Goal: Find specific page/section: Find specific page/section

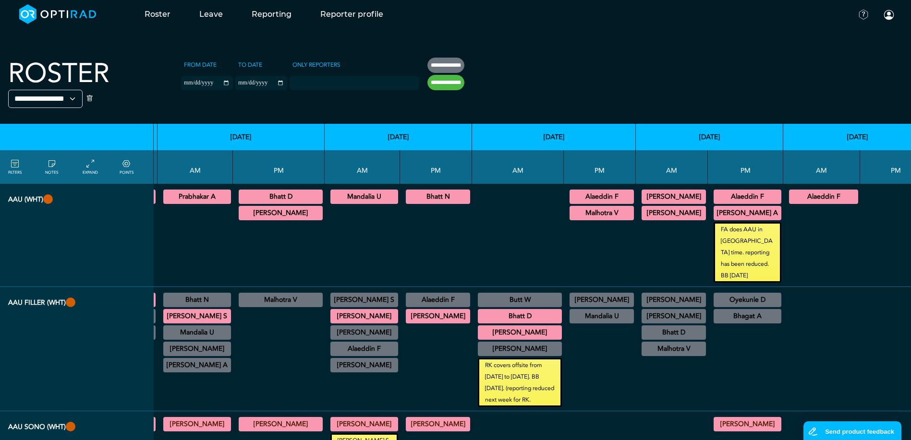
scroll to position [0, 187]
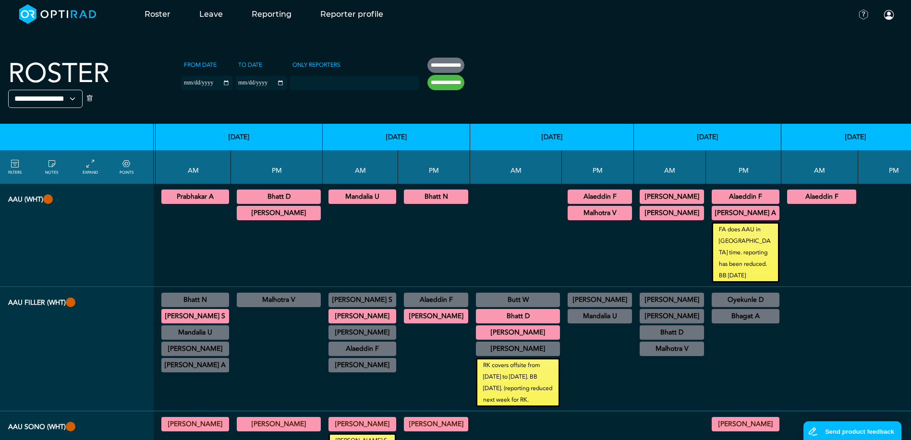
click at [785, 301] on div at bounding box center [819, 349] width 69 height 116
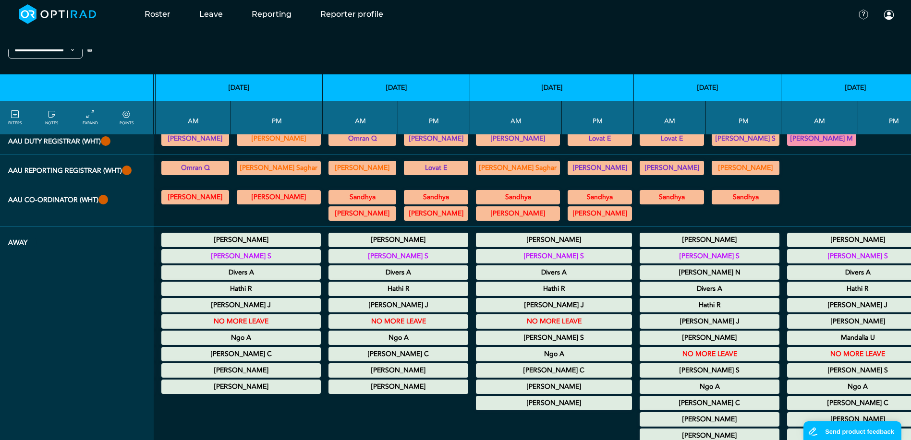
scroll to position [624, 187]
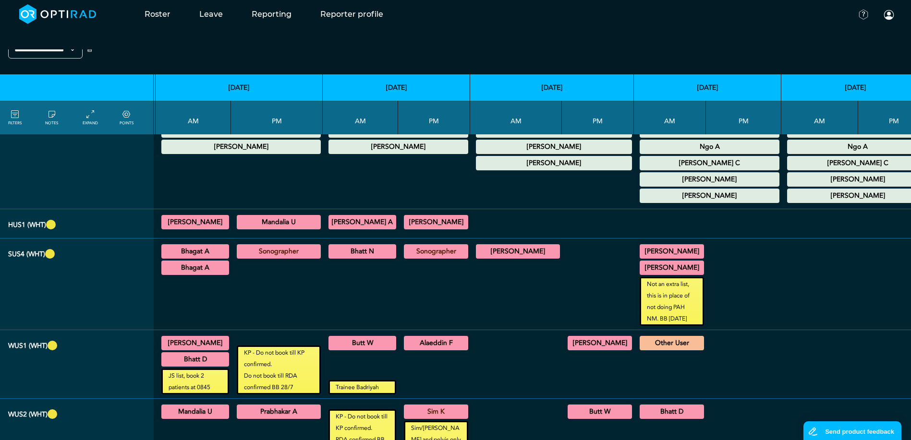
click at [785, 293] on div at bounding box center [819, 285] width 69 height 84
click at [641, 252] on summary "[PERSON_NAME]" at bounding box center [671, 252] width 61 height 12
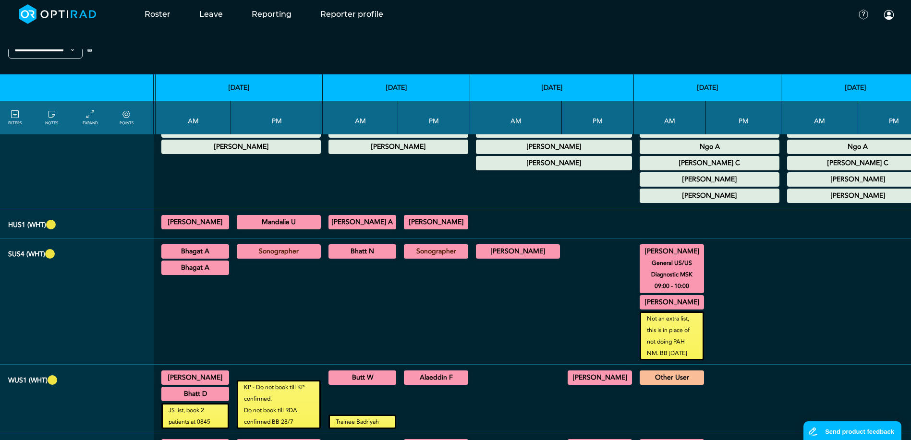
click at [641, 308] on summary "[PERSON_NAME]" at bounding box center [671, 303] width 61 height 12
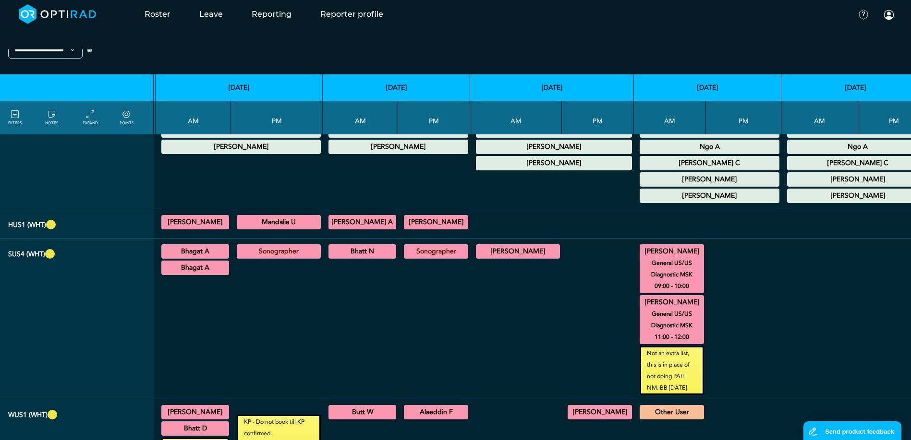
click at [781, 282] on td at bounding box center [819, 319] width 77 height 161
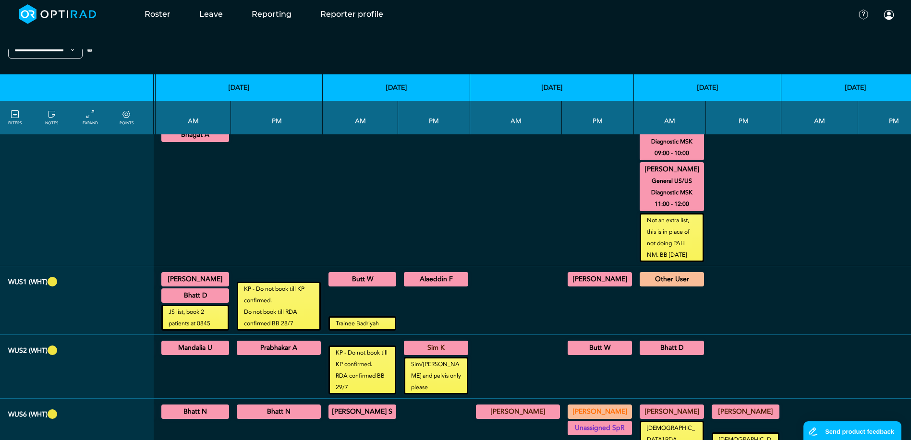
scroll to position [768, 187]
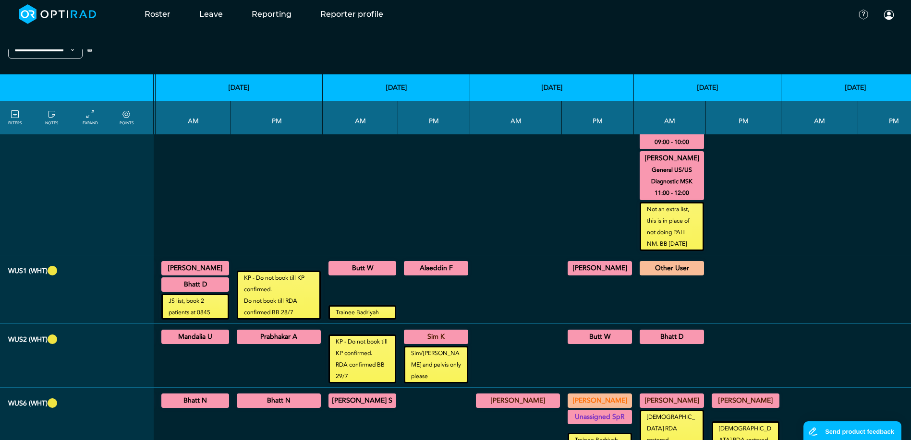
click at [641, 268] on summary "Other User" at bounding box center [671, 269] width 61 height 12
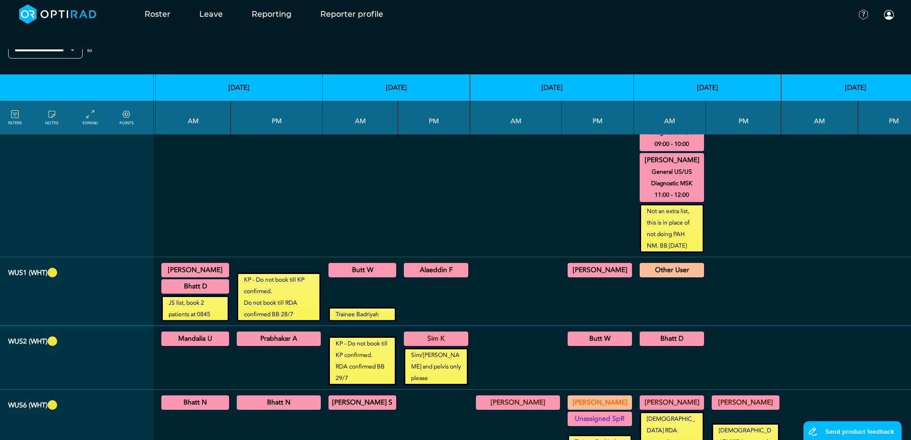
scroll to position [634, 187]
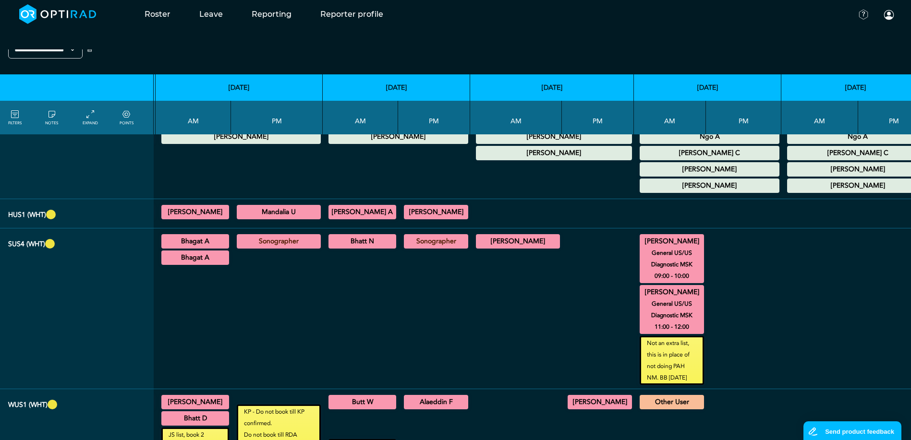
click at [566, 338] on div at bounding box center [598, 308] width 64 height 153
click at [477, 240] on summary "[PERSON_NAME]" at bounding box center [517, 242] width 81 height 12
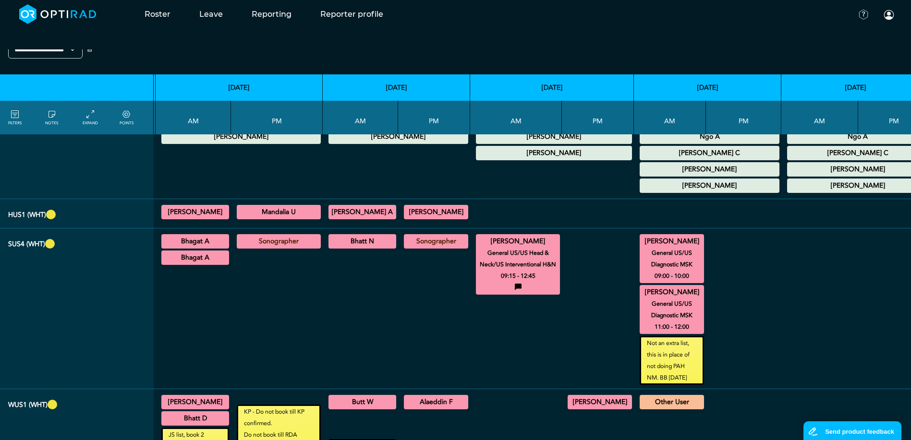
click at [477, 240] on summary "[PERSON_NAME]" at bounding box center [517, 242] width 81 height 12
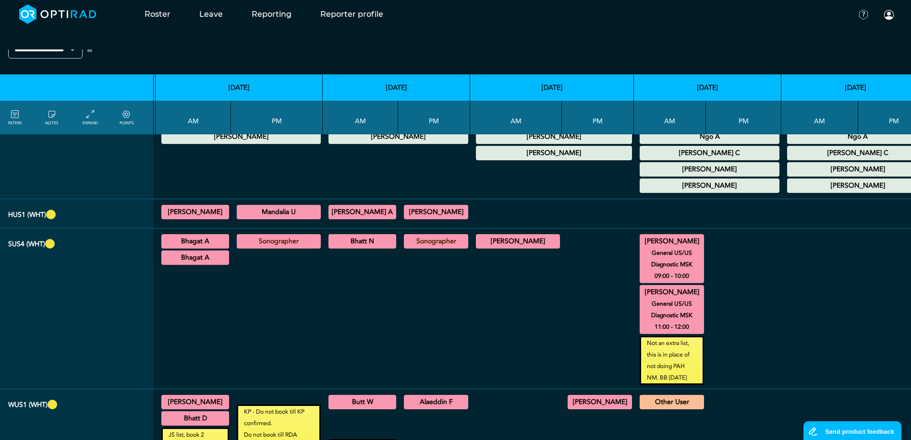
click at [480, 243] on summary "[PERSON_NAME]" at bounding box center [517, 242] width 81 height 12
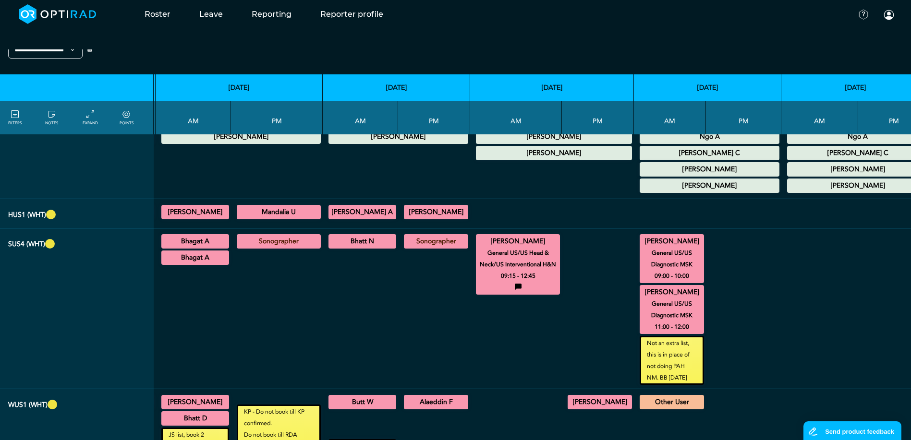
click at [480, 243] on summary "[PERSON_NAME]" at bounding box center [517, 242] width 81 height 12
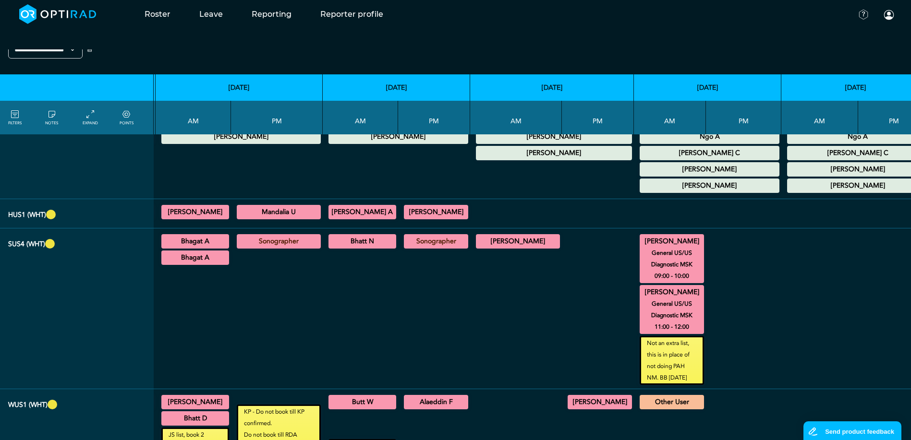
click at [566, 264] on div at bounding box center [598, 308] width 64 height 153
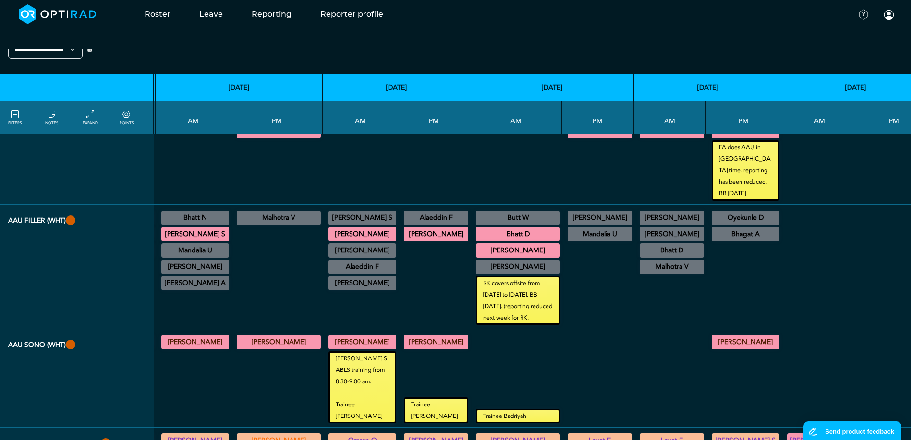
scroll to position [0, 187]
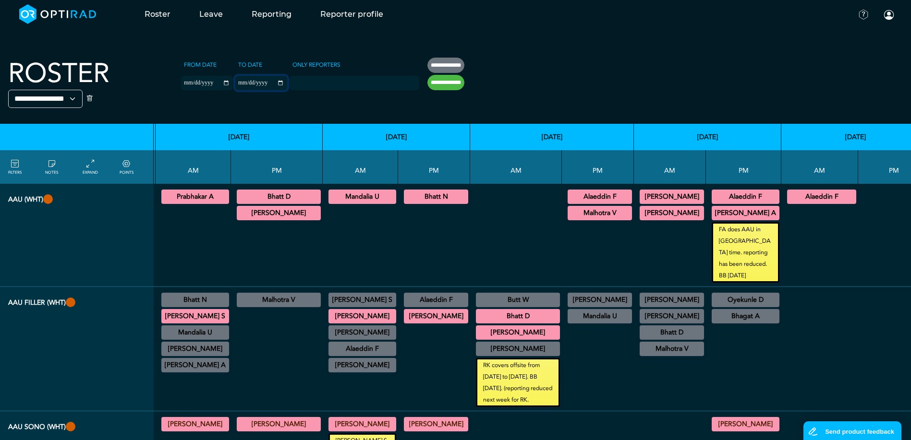
click at [235, 84] on input "**********" at bounding box center [261, 83] width 52 height 14
type input "**********"
click at [427, 77] on input "**********" at bounding box center [445, 82] width 37 height 15
type input "**********"
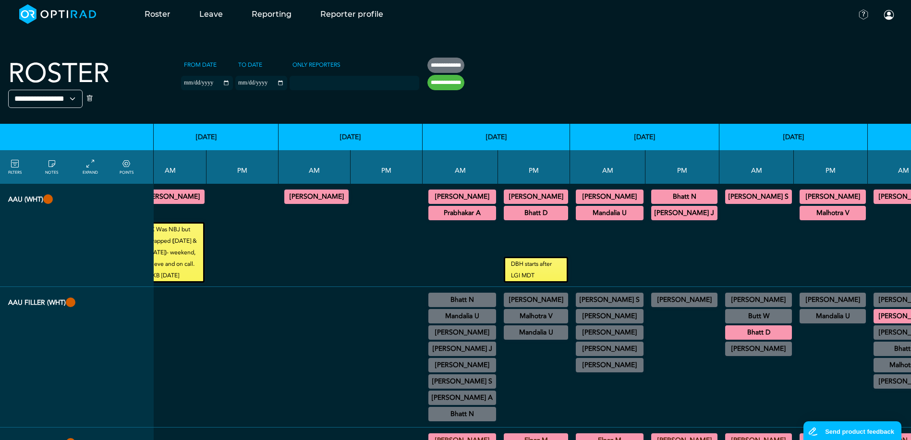
scroll to position [0, 2070]
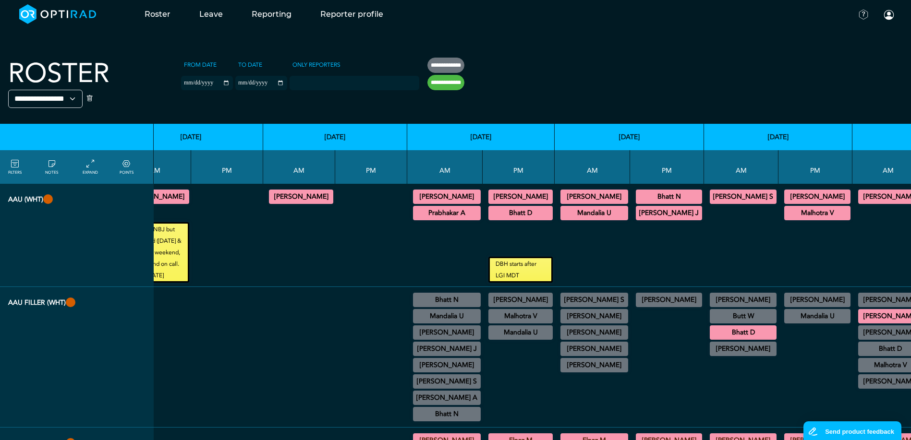
drag, startPoint x: 295, startPoint y: 444, endPoint x: 14, endPoint y: 9, distance: 518.4
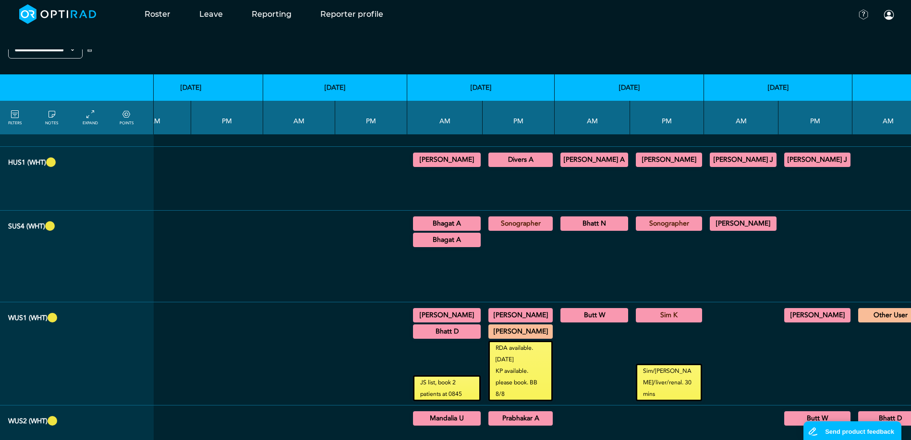
scroll to position [864, 2070]
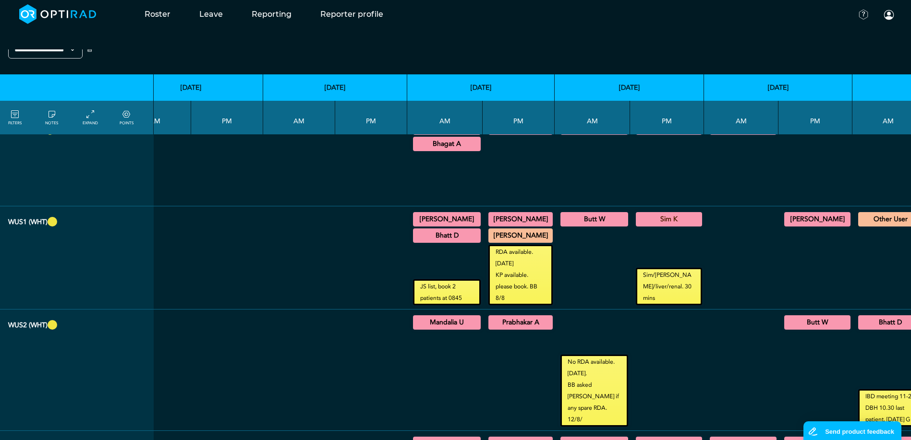
click at [488, 212] on div "[PERSON_NAME] US Head & Neck/US Interventional H&N 14:00 - 16:30 WGH" at bounding box center [520, 219] width 64 height 14
click at [490, 214] on summary "[PERSON_NAME]" at bounding box center [520, 220] width 61 height 12
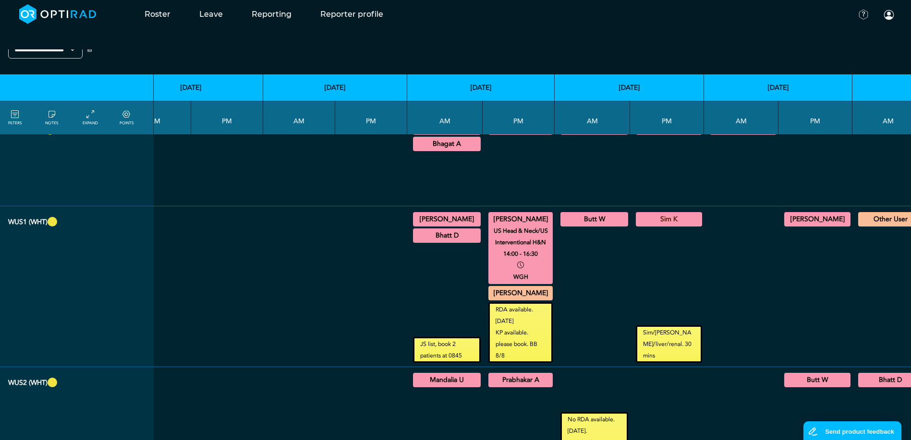
click at [490, 288] on summary "[PERSON_NAME]" at bounding box center [520, 294] width 61 height 12
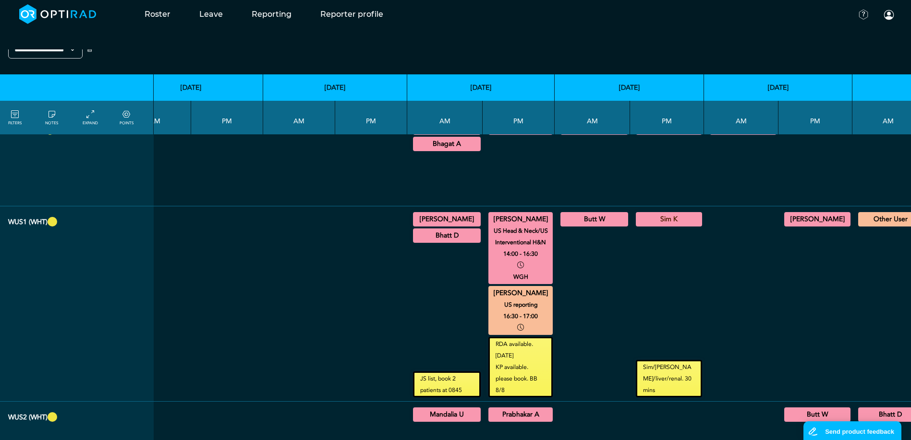
click at [559, 284] on div at bounding box center [593, 313] width 68 height 169
click at [559, 280] on div at bounding box center [593, 313] width 68 height 169
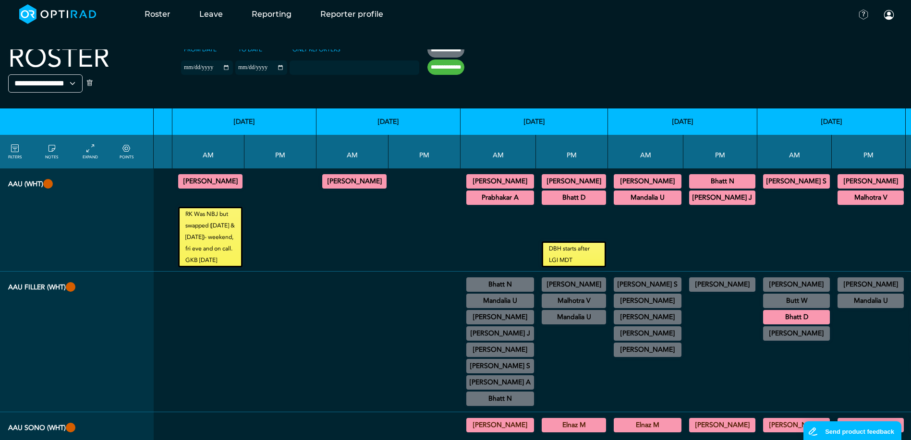
scroll to position [0, 2016]
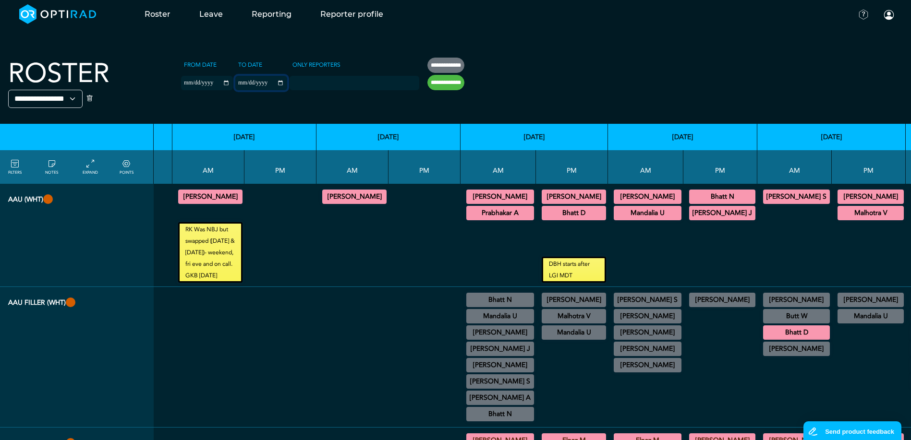
click at [235, 83] on input "**********" at bounding box center [261, 83] width 52 height 14
type input "**********"
click at [427, 88] on input "**********" at bounding box center [445, 82] width 37 height 15
type input "**********"
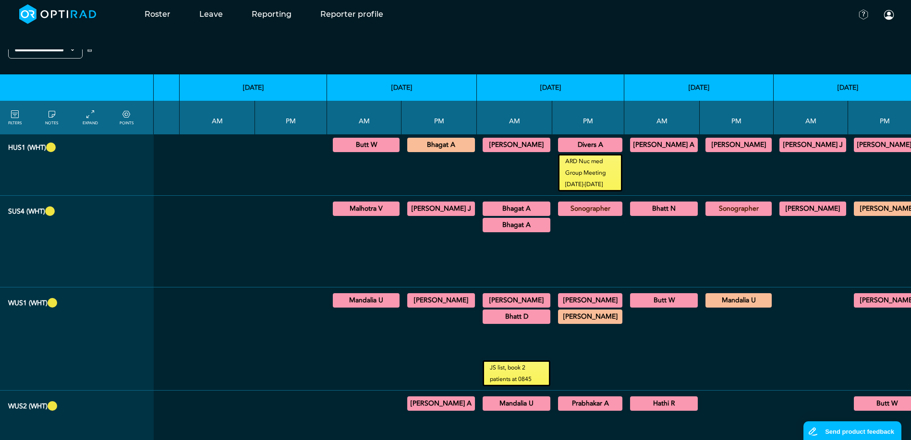
scroll to position [816, 3037]
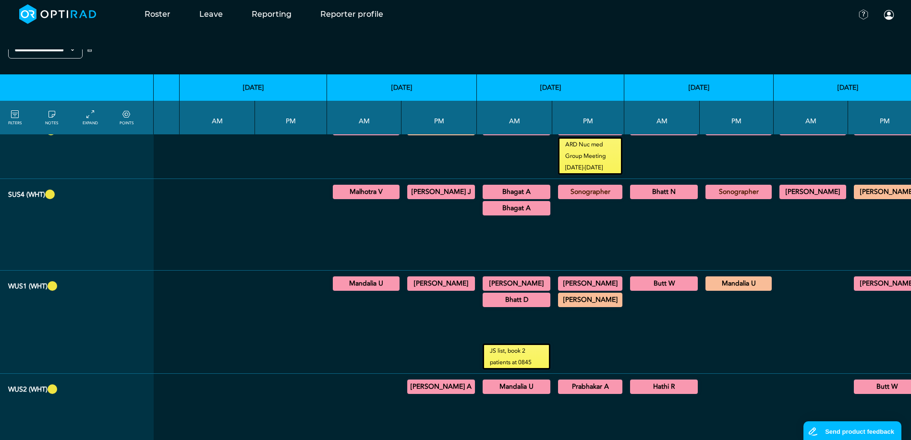
click at [704, 331] on div at bounding box center [737, 331] width 66 height 77
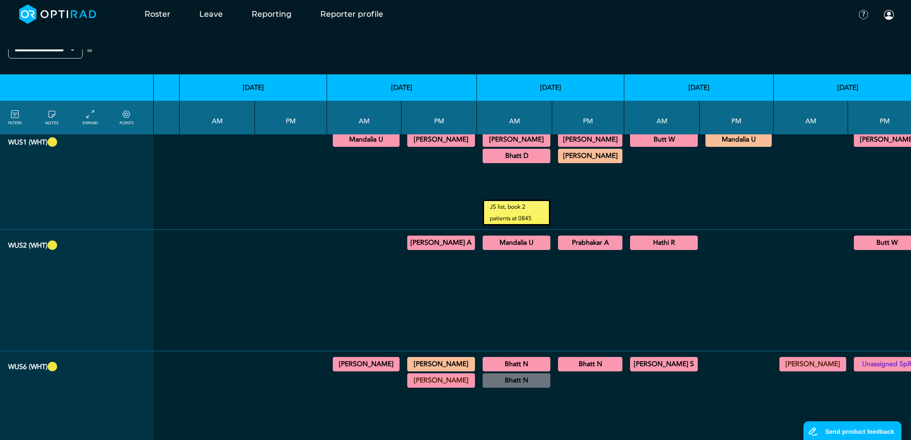
scroll to position [1009, 3037]
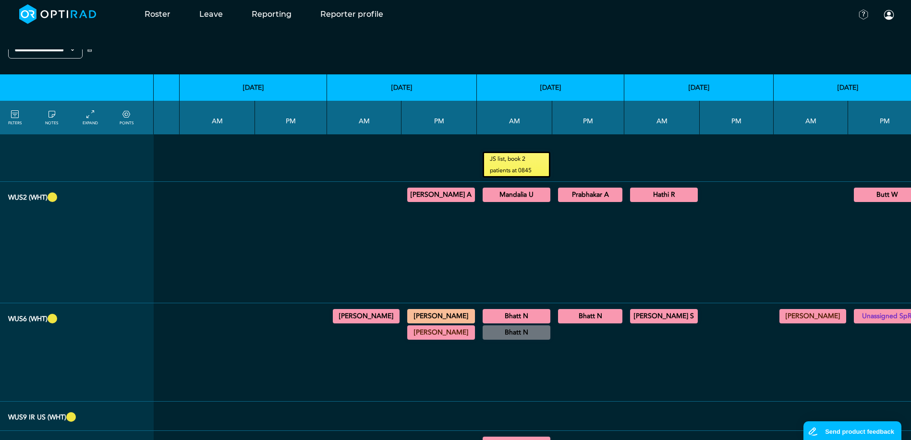
click at [334, 311] on summary "[PERSON_NAME]" at bounding box center [366, 317] width 64 height 12
click at [405, 342] on div at bounding box center [439, 370] width 68 height 56
click at [409, 311] on summary "[PERSON_NAME]" at bounding box center [441, 317] width 65 height 12
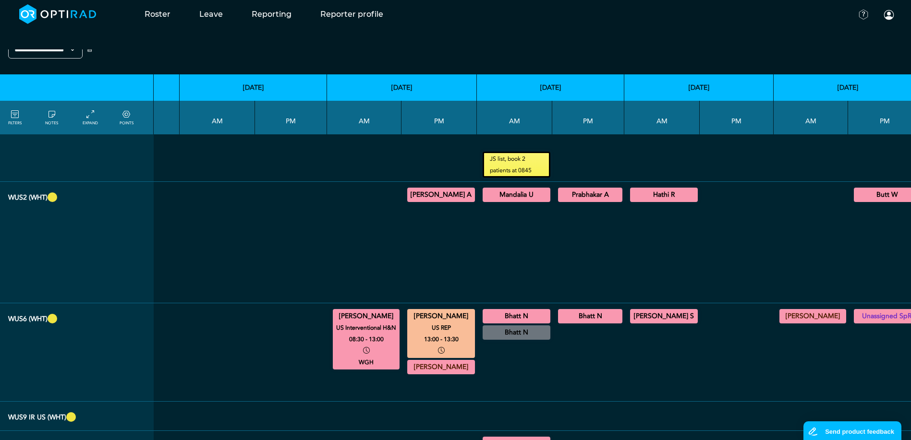
click at [409, 311] on summary "[PERSON_NAME]" at bounding box center [441, 317] width 65 height 12
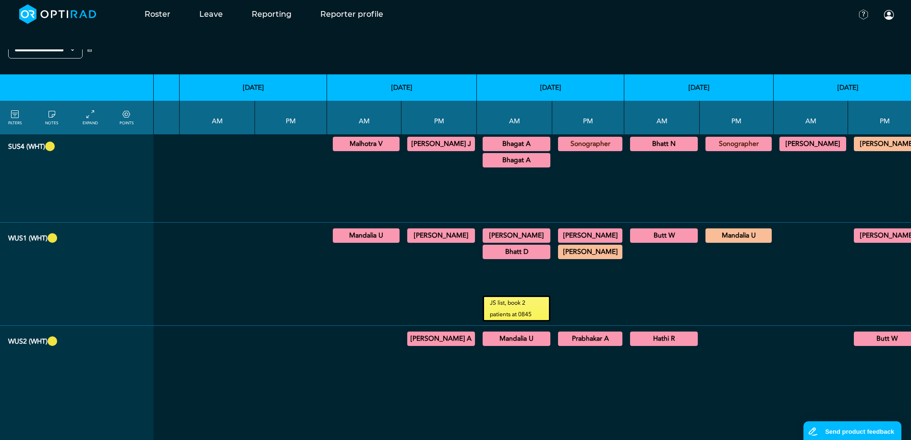
scroll to position [816, 3037]
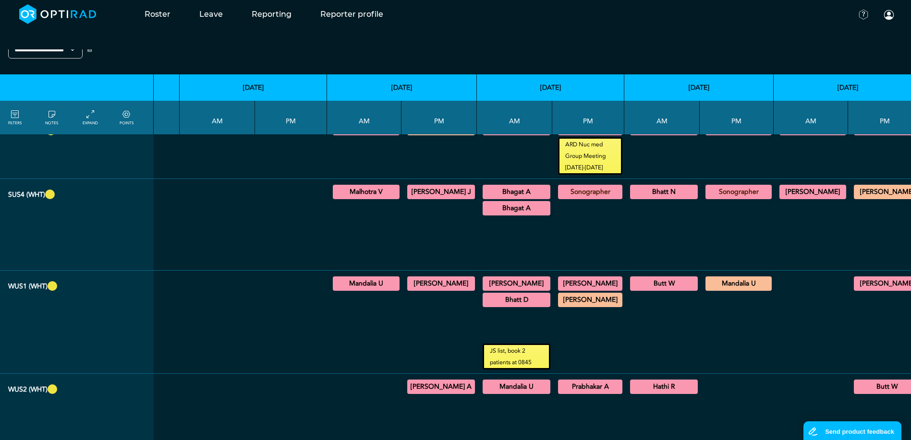
click at [560, 278] on summary "[PERSON_NAME]" at bounding box center [590, 284] width 61 height 12
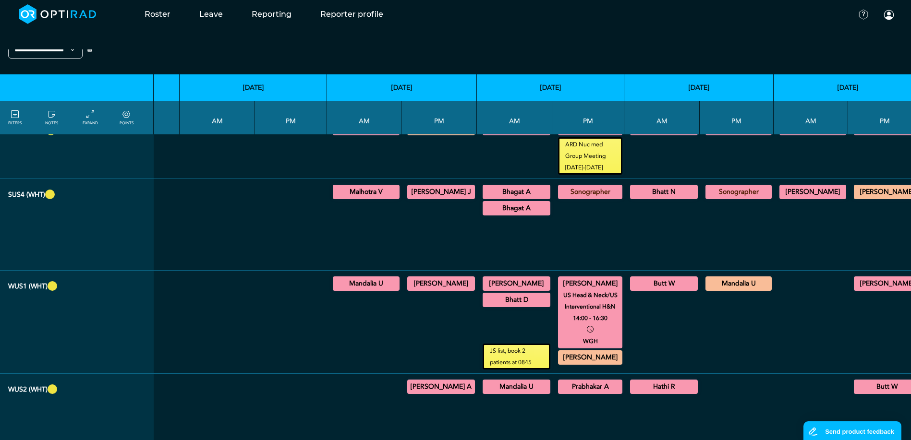
click at [560, 278] on summary "[PERSON_NAME]" at bounding box center [590, 284] width 61 height 12
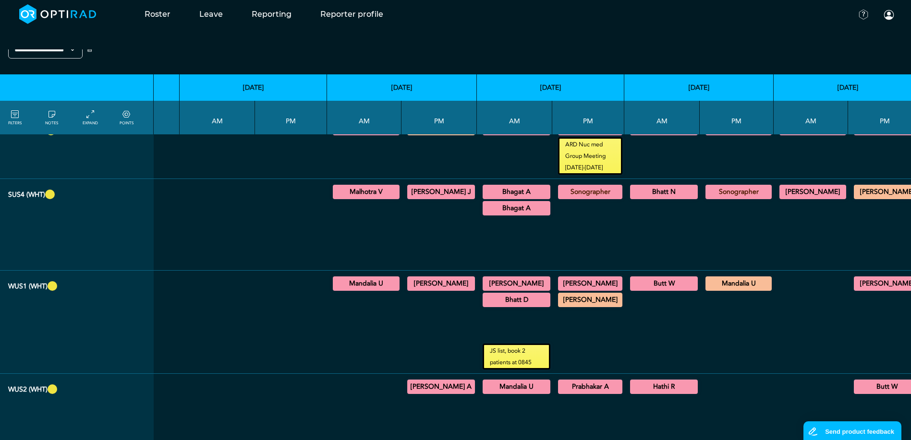
click at [700, 313] on td "Mandalia U potential paed list. Need Doc. and RDA bb [DATE] 13:00 - 16:30 WGH" at bounding box center [737, 322] width 74 height 103
click at [558, 294] on div "[PERSON_NAME] US reporting 16:30 - 17:00" at bounding box center [590, 300] width 64 height 14
click at [560, 294] on summary "[PERSON_NAME]" at bounding box center [590, 300] width 61 height 12
drag, startPoint x: 548, startPoint y: 316, endPoint x: 549, endPoint y: 321, distance: 5.5
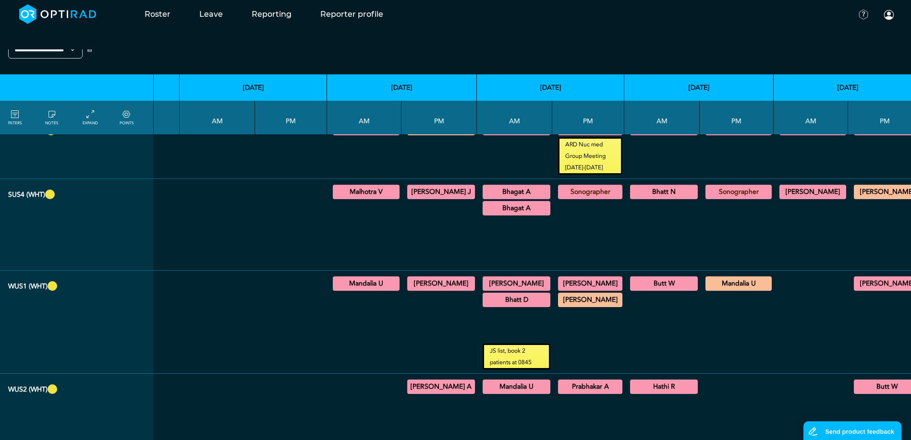
click at [704, 317] on div at bounding box center [737, 331] width 66 height 77
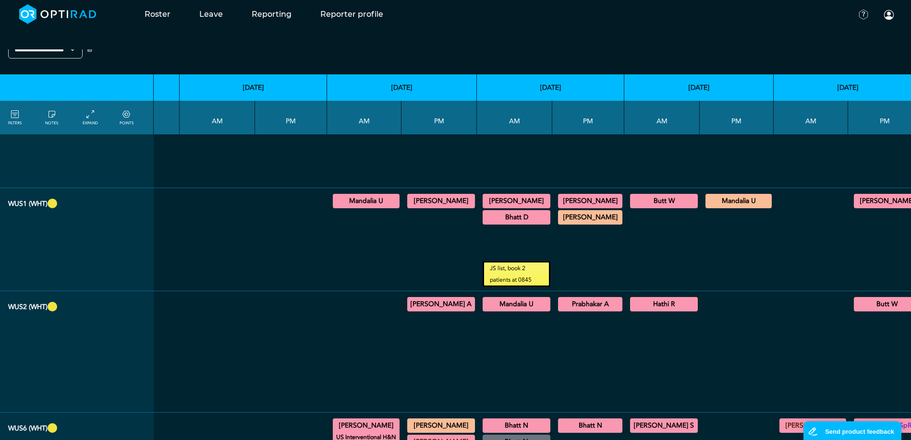
scroll to position [916, 3037]
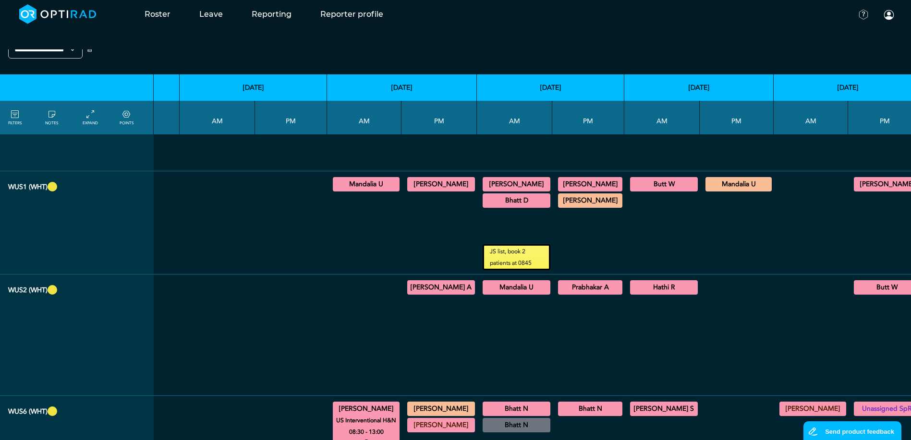
click at [704, 345] on div at bounding box center [737, 335] width 66 height 113
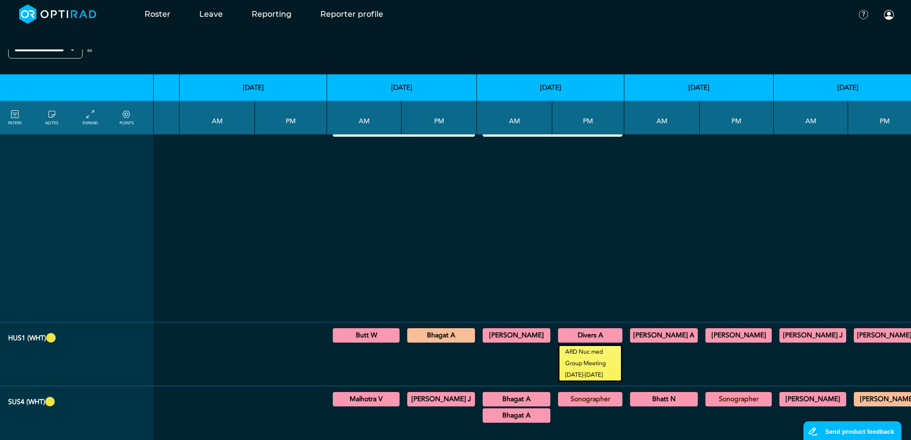
scroll to position [580, 3037]
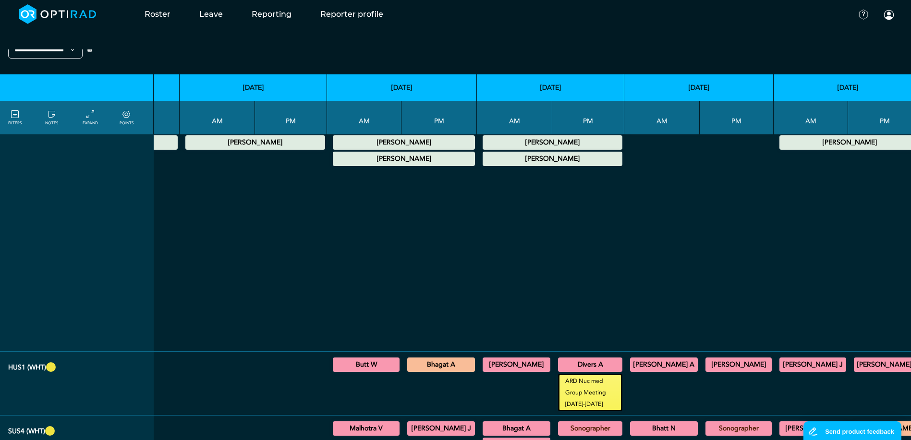
click at [560, 379] on small "ARD Nuc med Group Meeting [DATE]-[DATE]" at bounding box center [590, 393] width 61 height 35
click at [560, 359] on summary "Divers A" at bounding box center [590, 365] width 61 height 12
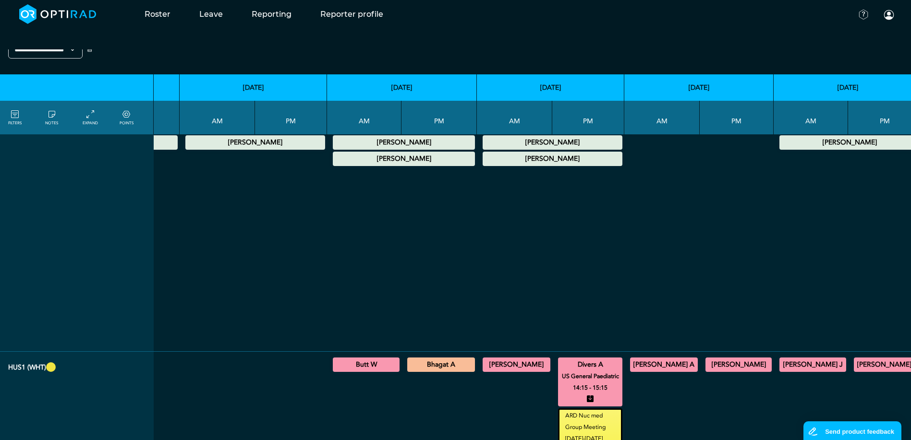
click at [560, 359] on summary "Divers A" at bounding box center [590, 365] width 61 height 12
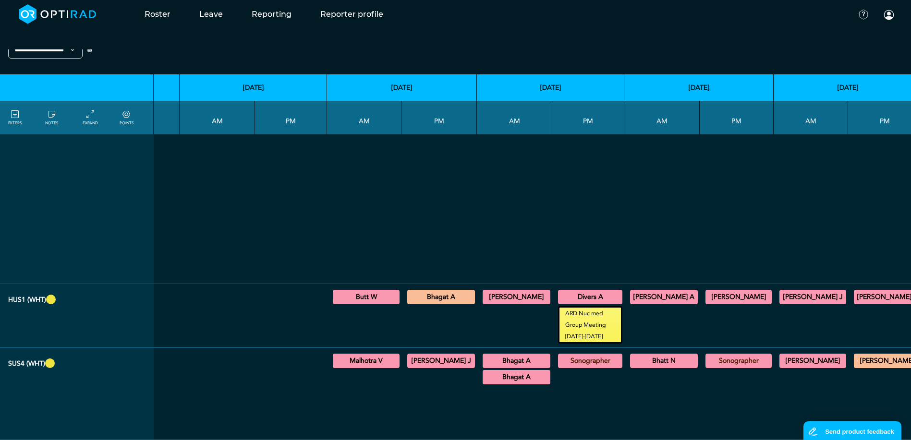
scroll to position [628, 3037]
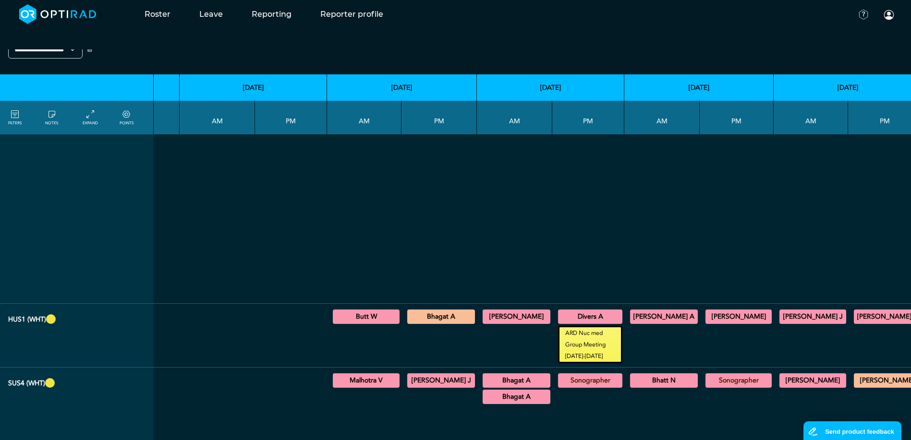
click at [481, 232] on div at bounding box center [551, 210] width 140 height 180
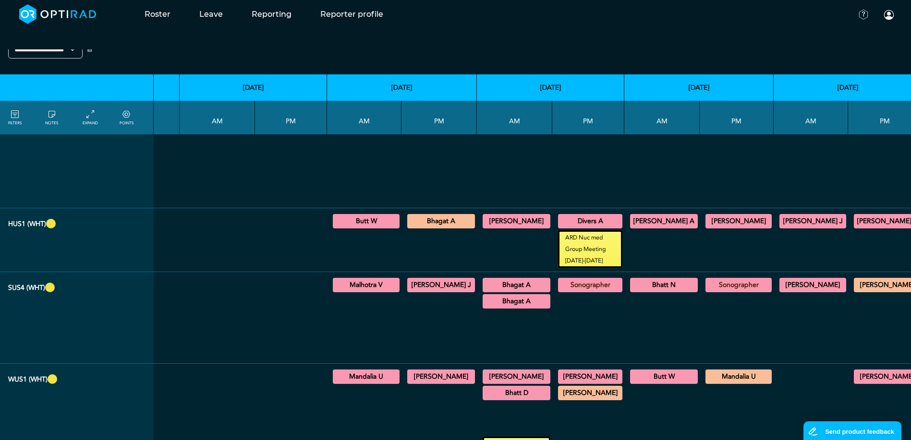
scroll to position [724, 3037]
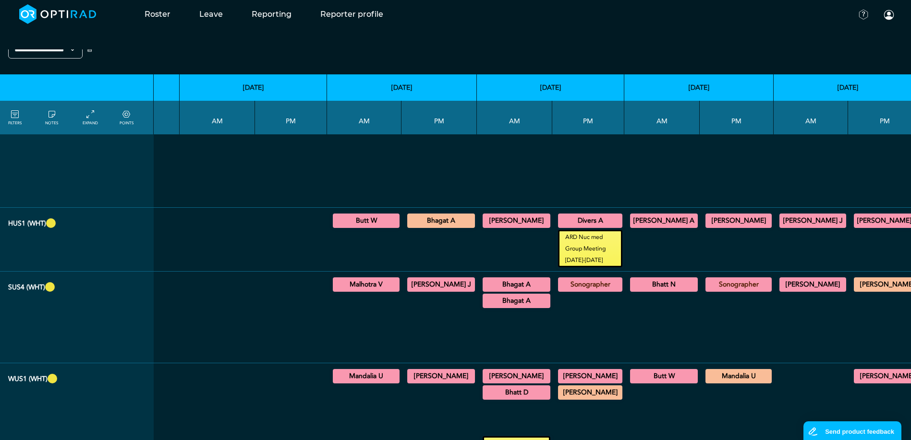
click at [560, 243] on small "ARD Nuc med Group Meeting [DATE]-[DATE]" at bounding box center [590, 248] width 61 height 35
click at [560, 238] on small "ARD Nuc med Group Meeting [DATE]-[DATE]" at bounding box center [590, 248] width 61 height 35
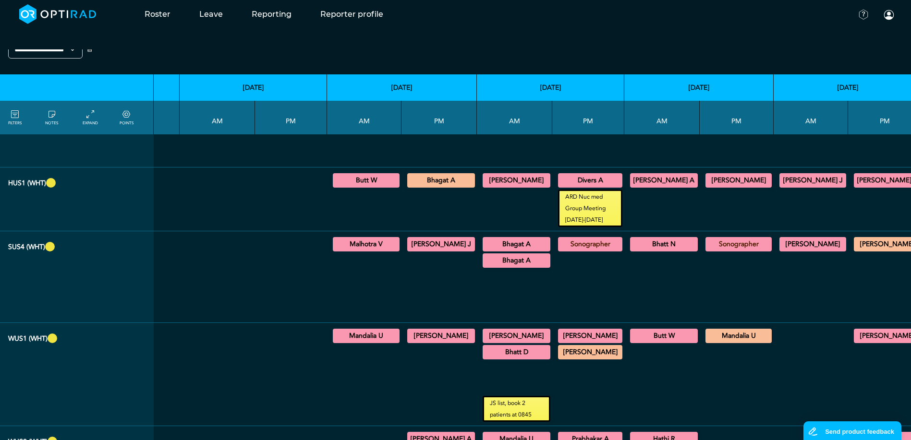
scroll to position [820, 3037]
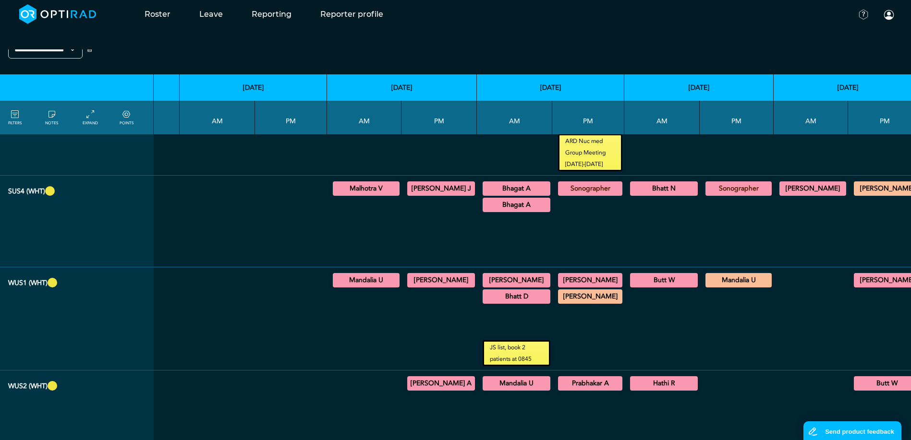
click at [628, 301] on div at bounding box center [662, 328] width 68 height 77
click at [704, 290] on div at bounding box center [737, 328] width 66 height 77
click at [707, 275] on summary "Mandalia U" at bounding box center [738, 281] width 63 height 12
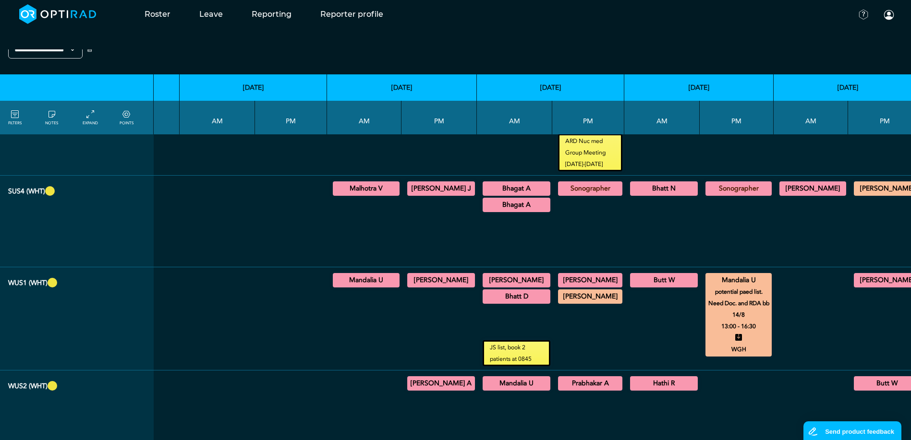
click at [707, 275] on summary "Mandalia U" at bounding box center [738, 281] width 63 height 12
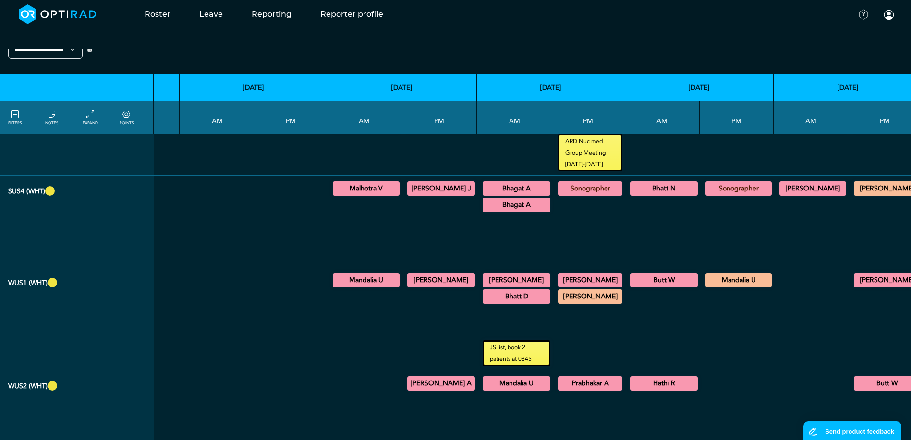
click at [704, 303] on div at bounding box center [737, 328] width 66 height 77
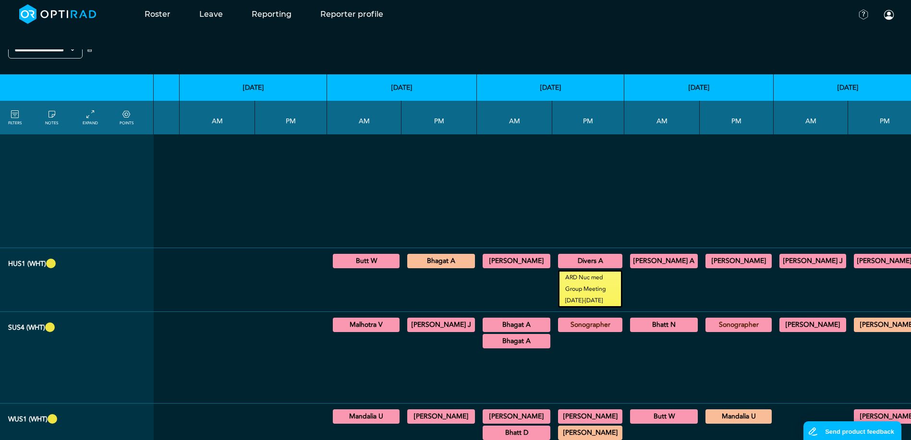
scroll to position [676, 3037]
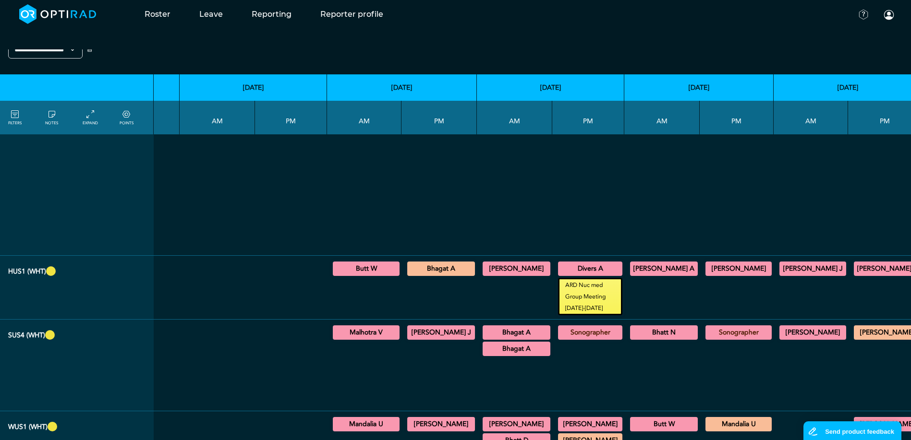
click at [852, 324] on div "[PERSON_NAME] potential interv H&N list. Need Doc. and RDA bb [DATE] 13:30 - 16…" at bounding box center [885, 333] width 66 height 18
click at [855, 327] on summary "[PERSON_NAME]" at bounding box center [886, 333] width 63 height 12
click at [852, 288] on div at bounding box center [885, 296] width 66 height 37
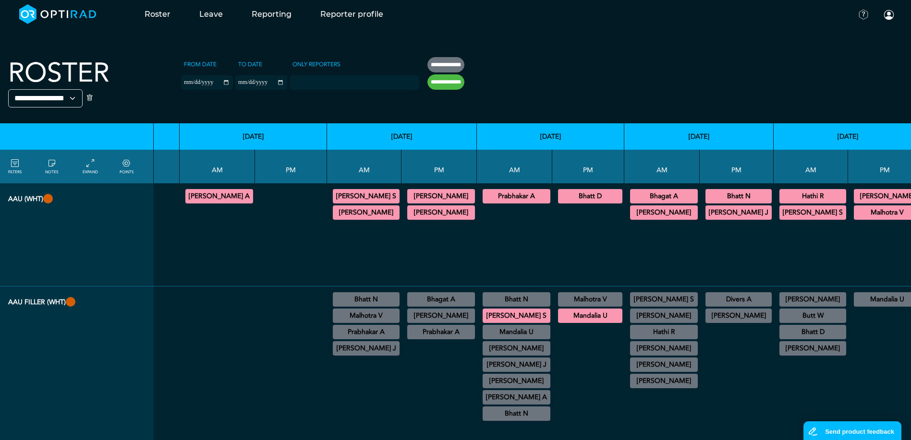
scroll to position [0, 3037]
